Goal: Find contact information: Find contact information

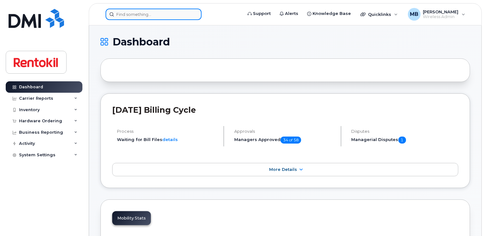
click at [124, 13] on input at bounding box center [154, 14] width 96 height 11
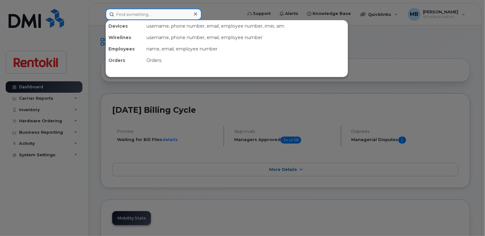
paste input "Salut - as-tu accès au compte Vidéotron Tremblay [PERSON_NAME]? J'ai besoin des…"
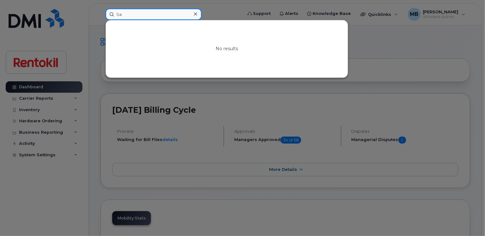
type input "S"
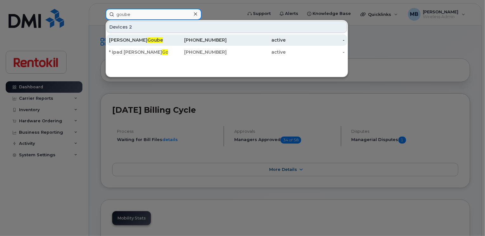
type input "goube"
click at [148, 40] on span "Goube" at bounding box center [156, 40] width 16 height 6
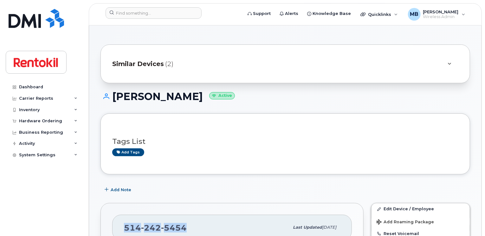
drag, startPoint x: 186, startPoint y: 224, endPoint x: 125, endPoint y: 221, distance: 60.4
click at [125, 221] on div "514 242 5454" at bounding box center [206, 227] width 165 height 13
copy span "514 242 5454"
click at [195, 13] on div at bounding box center [154, 12] width 96 height 11
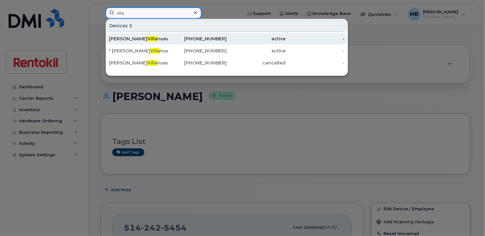
type input "villa"
click at [182, 41] on div "416-873-4207" at bounding box center [197, 39] width 59 height 6
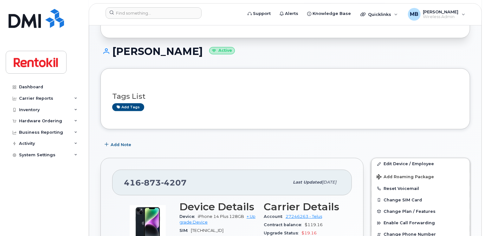
scroll to position [48, 0]
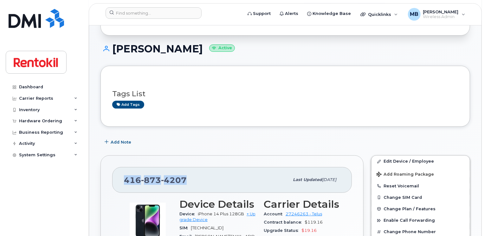
drag, startPoint x: 187, startPoint y: 178, endPoint x: 126, endPoint y: 181, distance: 61.6
click at [126, 181] on div "[PHONE_NUMBER]" at bounding box center [206, 179] width 165 height 13
copy span "[PHONE_NUMBER]"
click at [212, 108] on div "Add tags" at bounding box center [282, 105] width 341 height 8
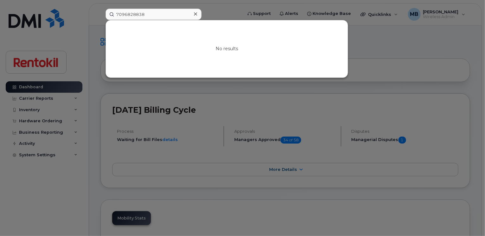
drag, startPoint x: 0, startPoint y: 0, endPoint x: 111, endPoint y: 11, distance: 111.9
click at [111, 11] on input "7096828838" at bounding box center [154, 14] width 96 height 11
